Goal: Task Accomplishment & Management: Complete application form

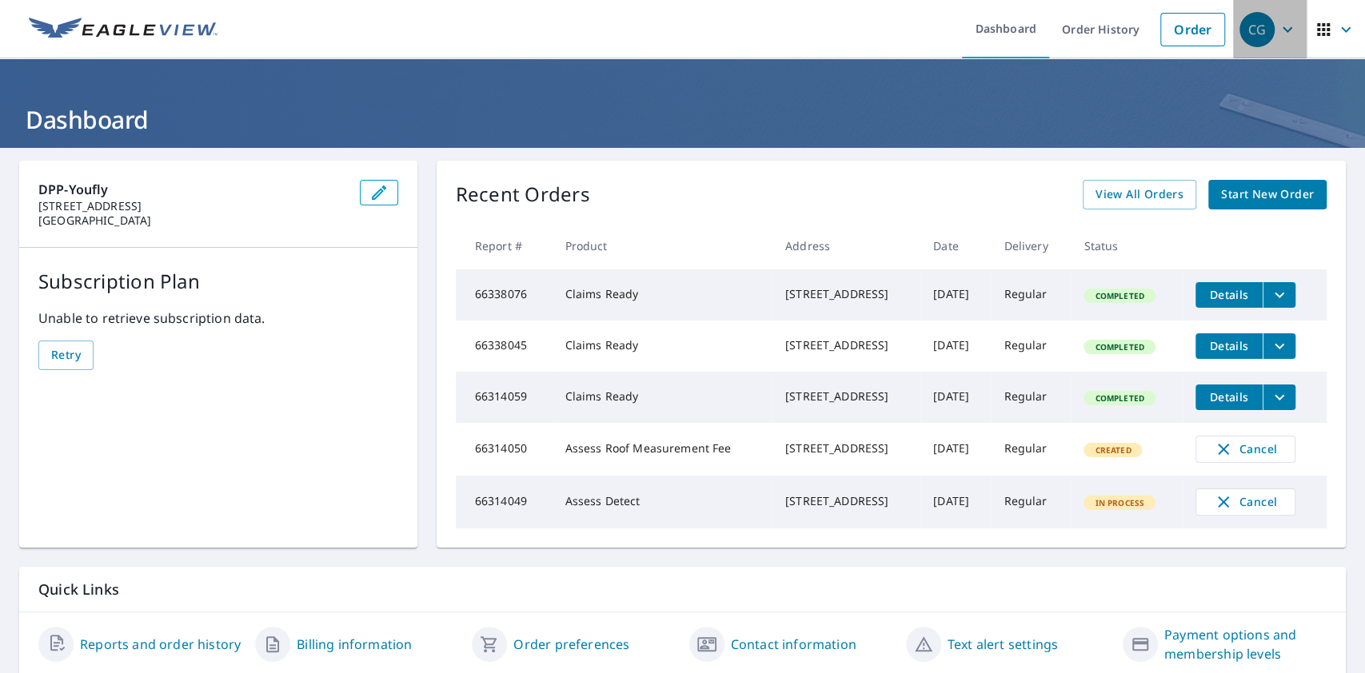
click at [1278, 29] on icon "button" at bounding box center [1287, 29] width 19 height 19
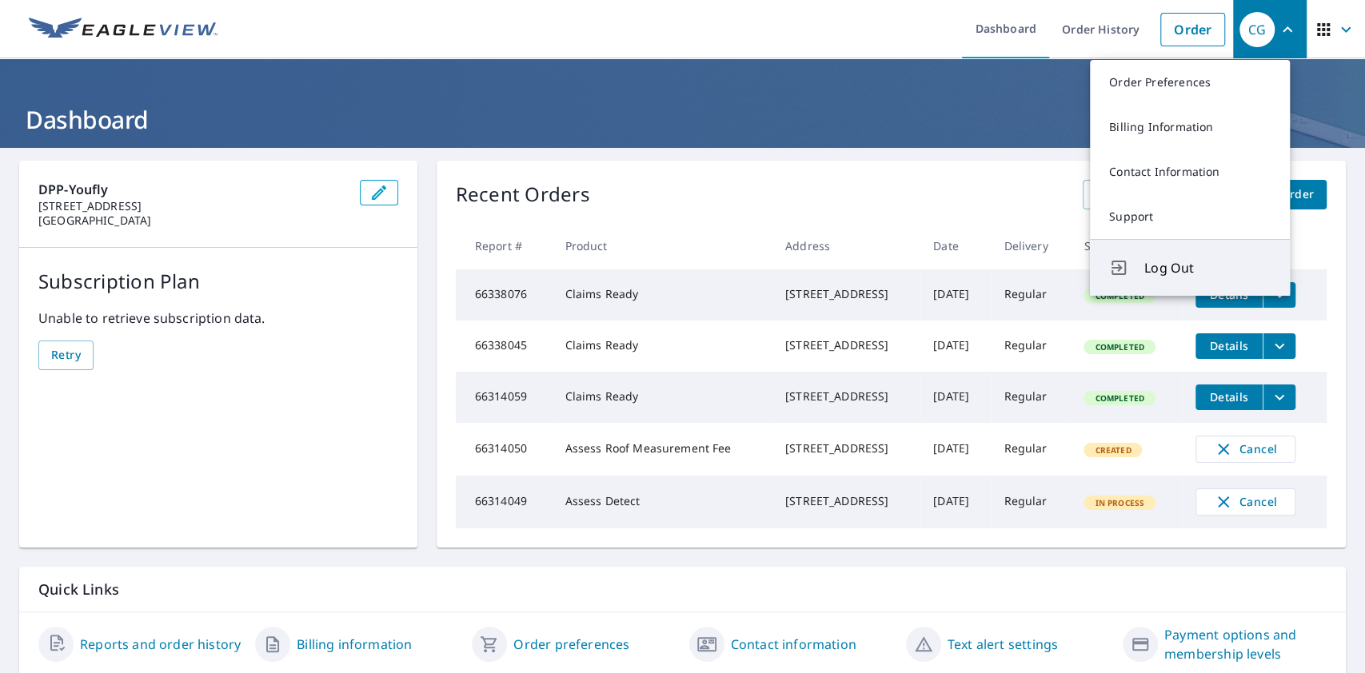
click at [1171, 259] on span "Log Out" at bounding box center [1208, 267] width 126 height 19
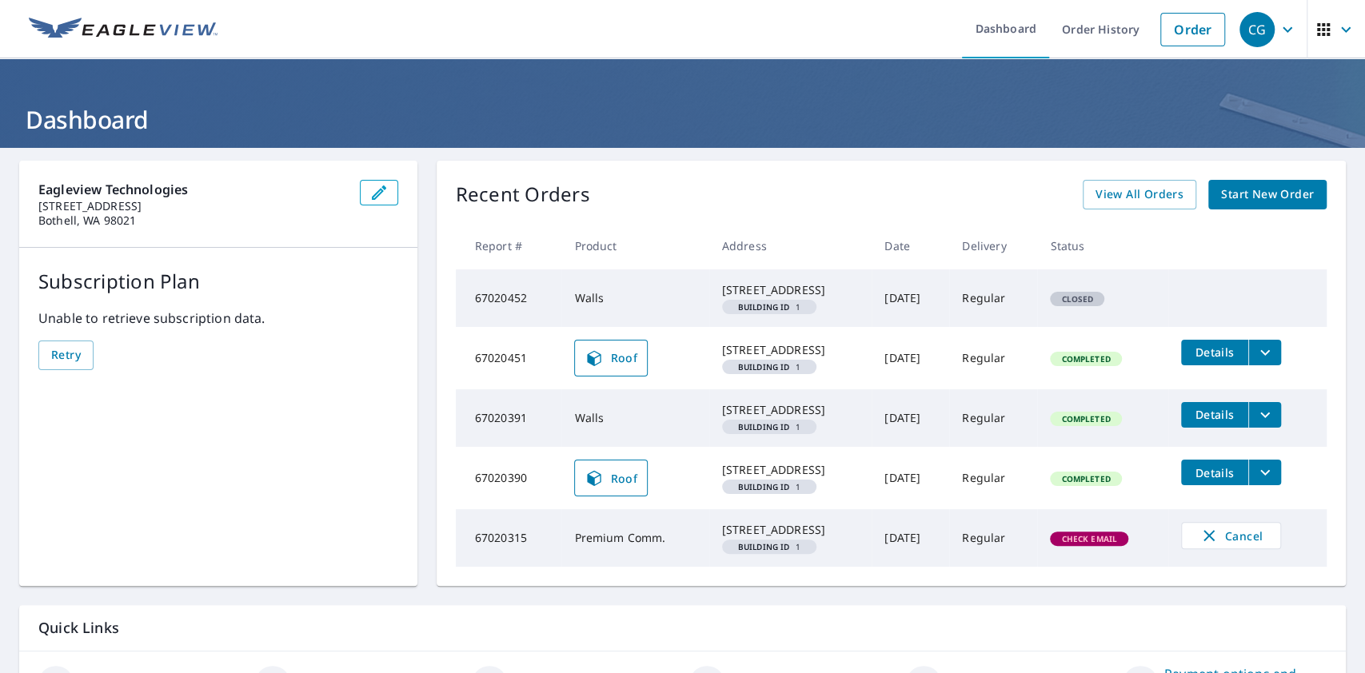
click at [1283, 28] on icon "button" at bounding box center [1288, 29] width 10 height 6
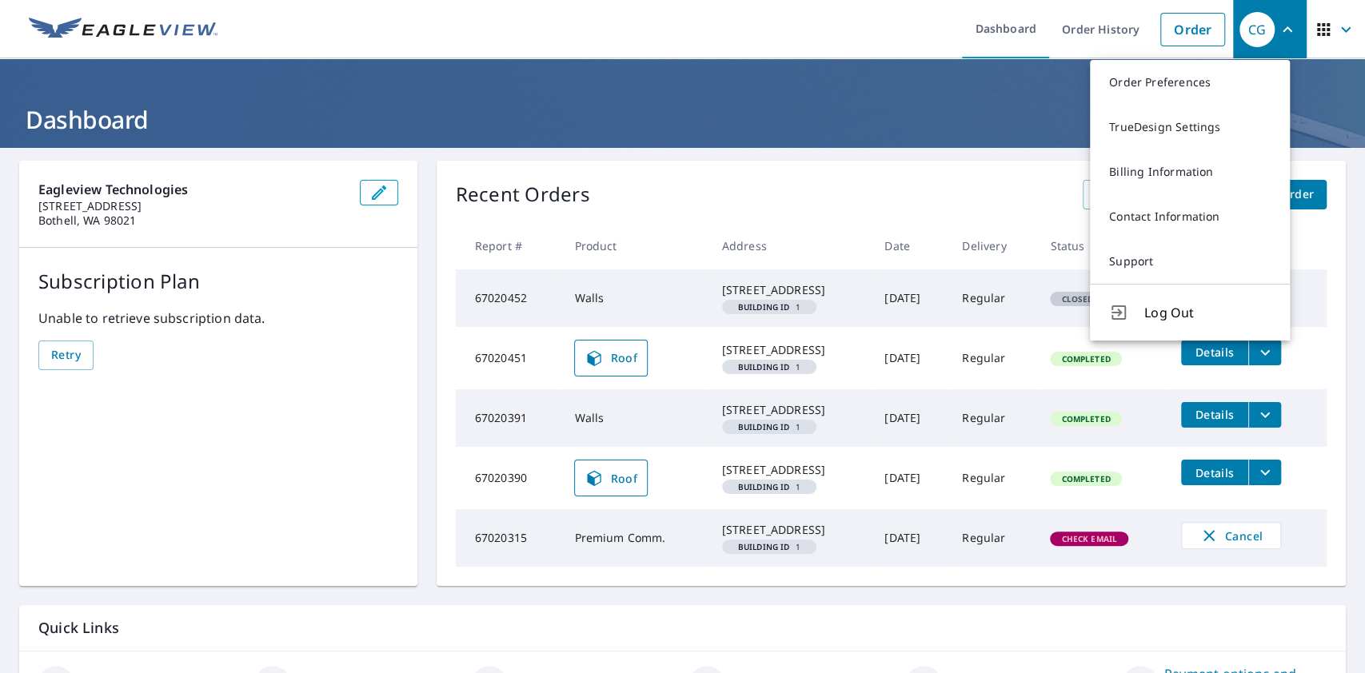
click at [781, 170] on div "Recent Orders View All Orders Start New Order Report # Product Address Date Del…" at bounding box center [891, 374] width 909 height 426
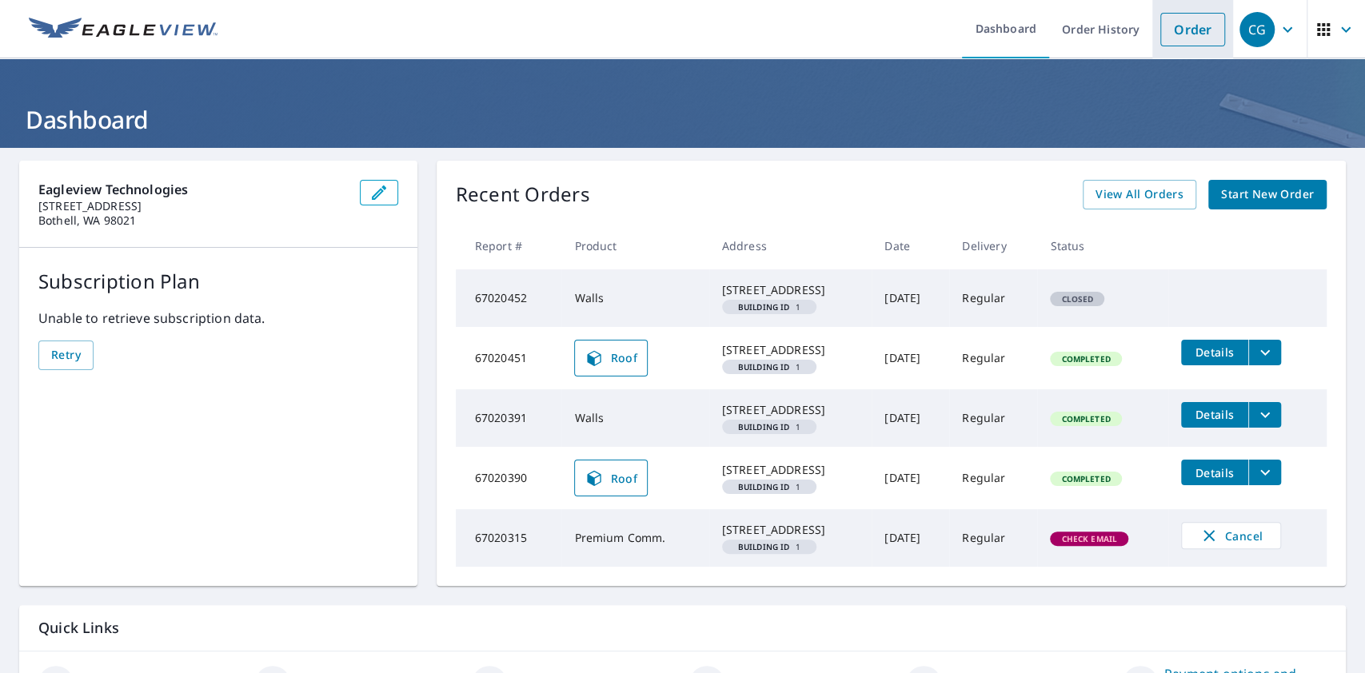
click at [1177, 35] on link "Order" at bounding box center [1193, 30] width 65 height 34
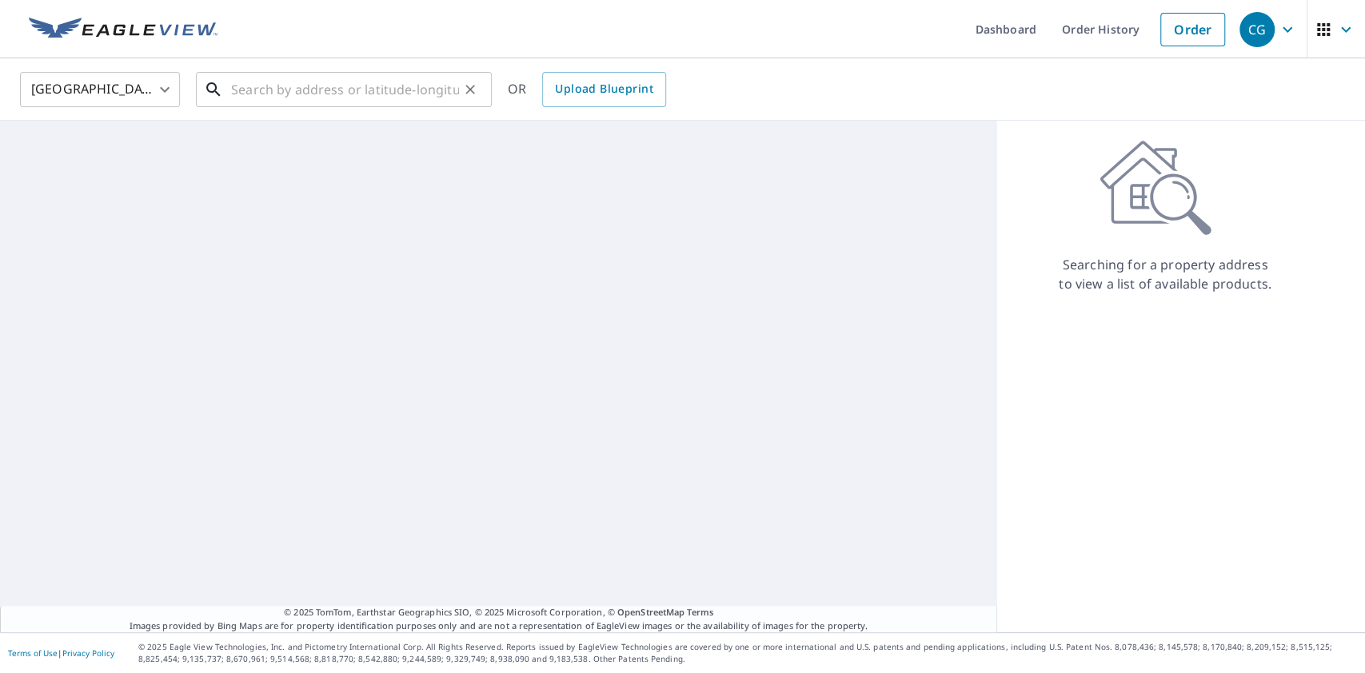
click at [282, 100] on input "text" at bounding box center [345, 89] width 228 height 45
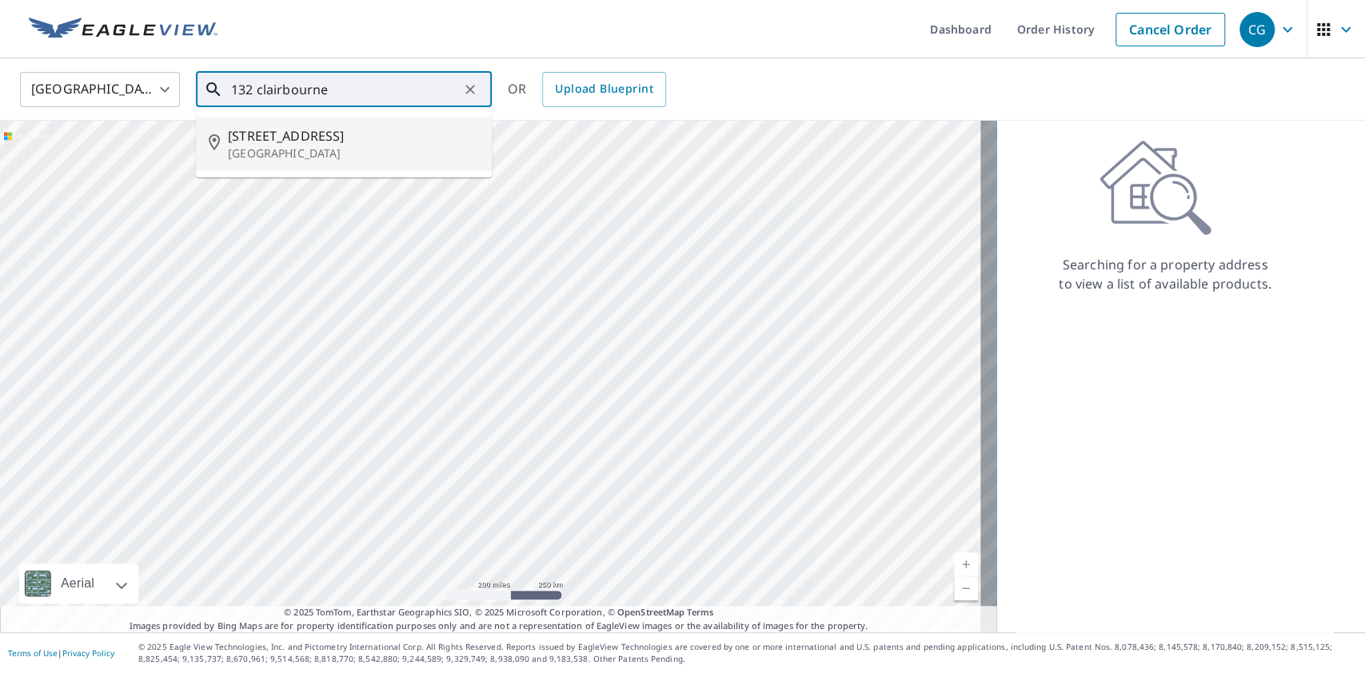
click at [330, 142] on span "132 Clairbourne Ave" at bounding box center [353, 135] width 251 height 19
type input "132 Clairbourne Ave Satellite Beach, FL 32937"
